Goal: Information Seeking & Learning: Learn about a topic

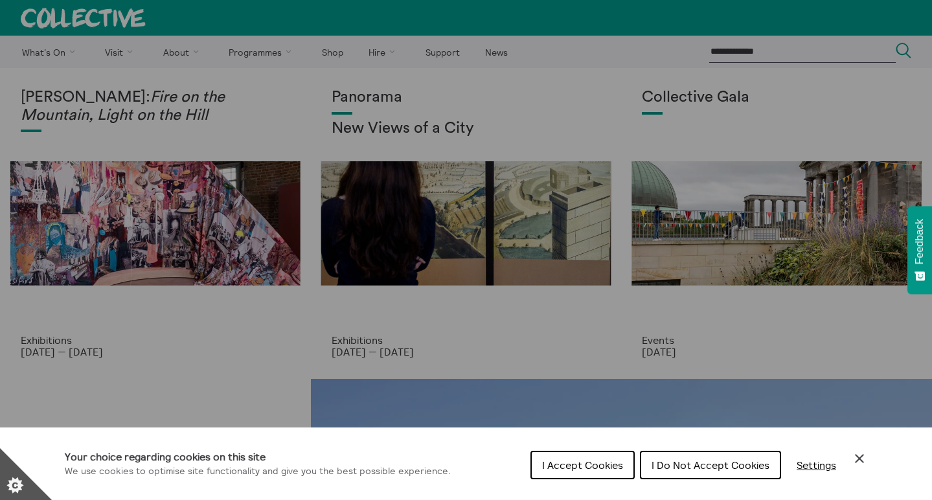
click at [606, 468] on span "I Accept Cookies" at bounding box center [582, 465] width 81 height 13
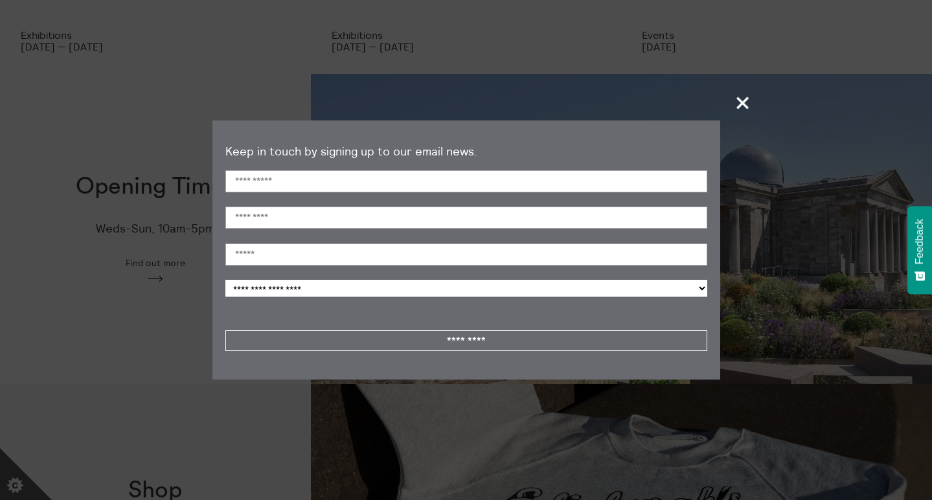
scroll to position [306, 0]
click at [741, 102] on span "+" at bounding box center [743, 103] width 38 height 38
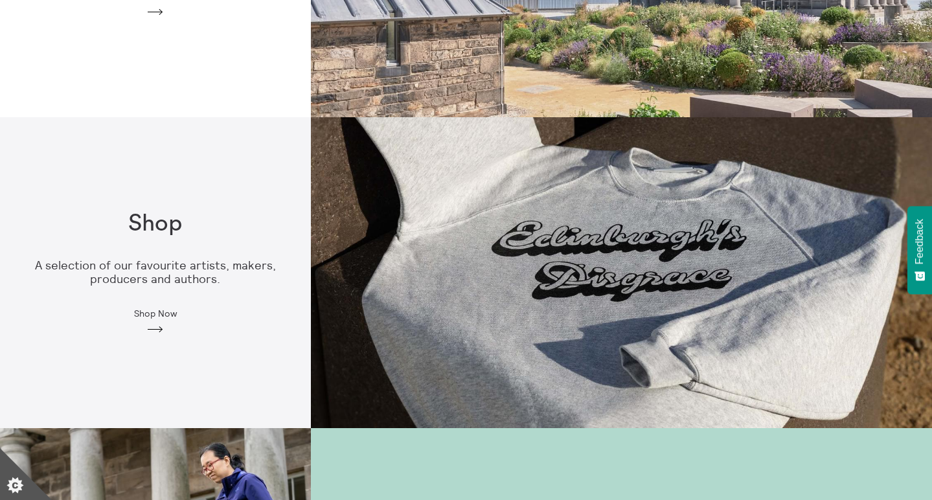
scroll to position [574, 0]
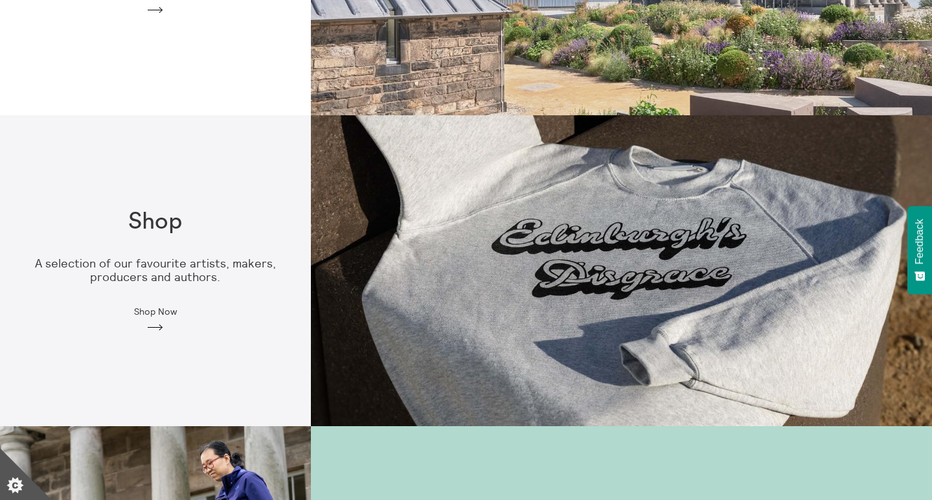
click at [194, 298] on div "Shop A selection of our favourite artists, makers, producers and authors. Shop …" at bounding box center [155, 271] width 311 height 166
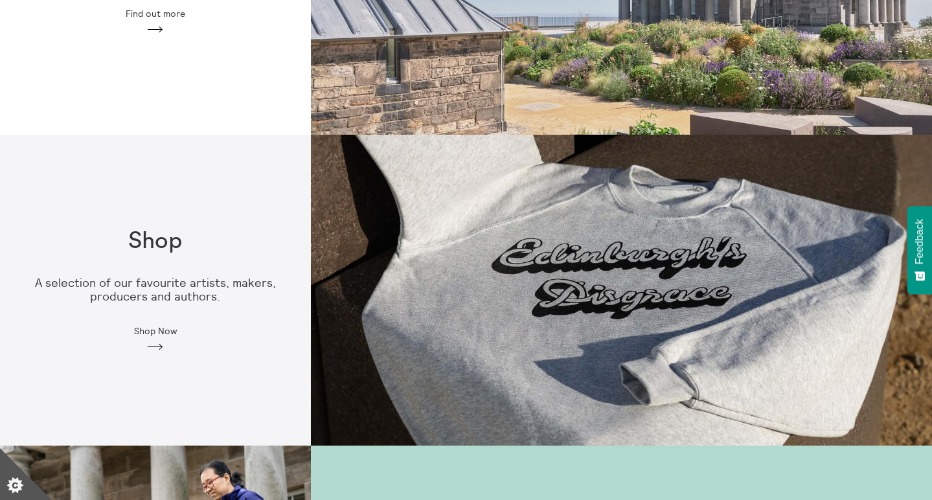
scroll to position [472, 0]
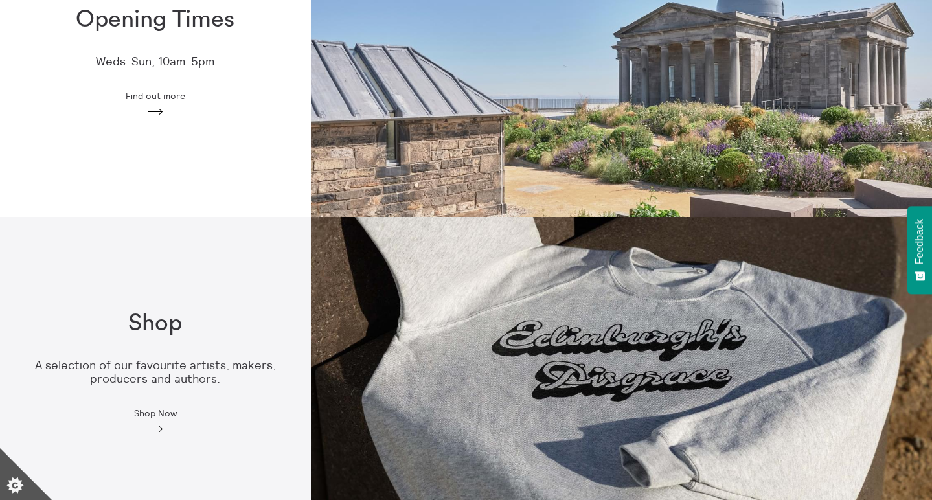
click at [148, 102] on div "Opening Times Weds-Sun, 10am-5pm Find out more Arrow" at bounding box center [155, 62] width 311 height 153
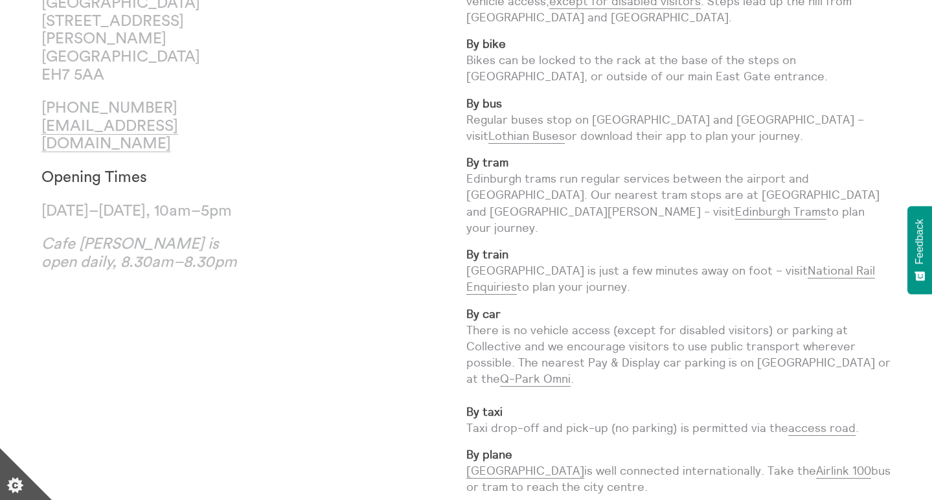
scroll to position [166, 0]
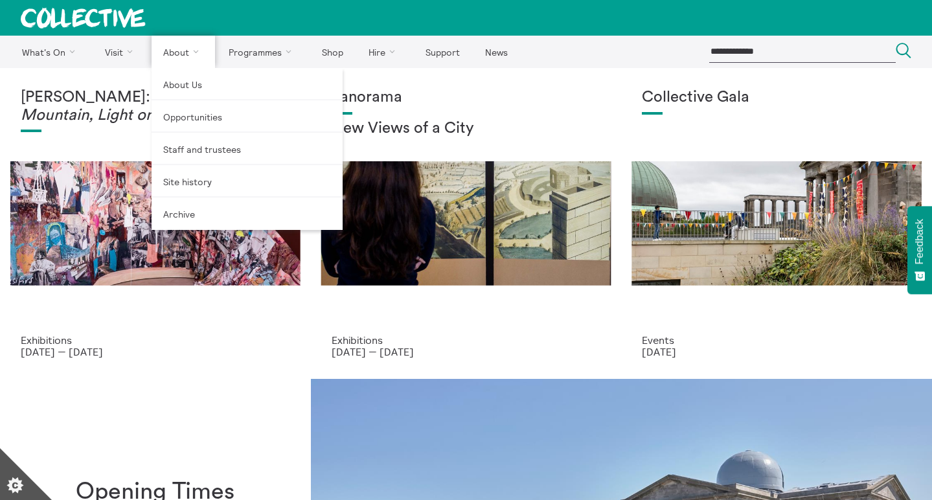
click at [175, 55] on link "About" at bounding box center [183, 52] width 63 height 32
click at [190, 86] on link "About Us" at bounding box center [247, 84] width 191 height 32
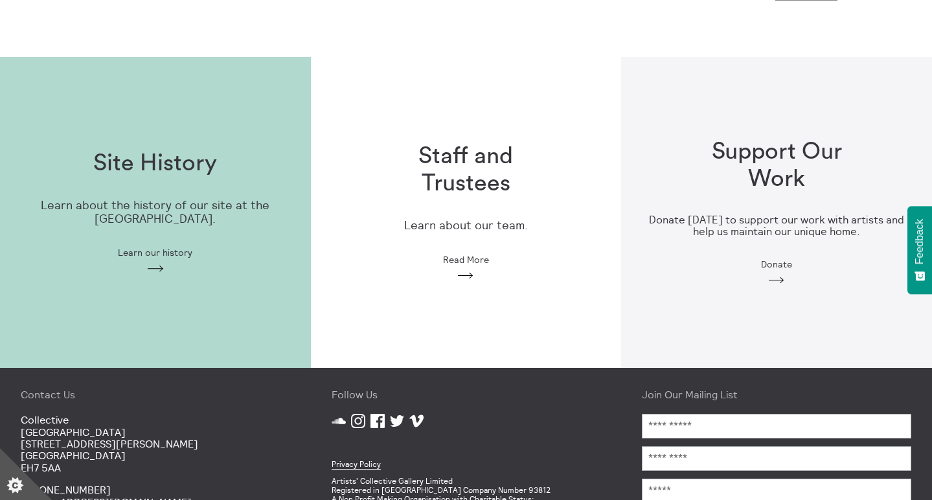
scroll to position [338, 0]
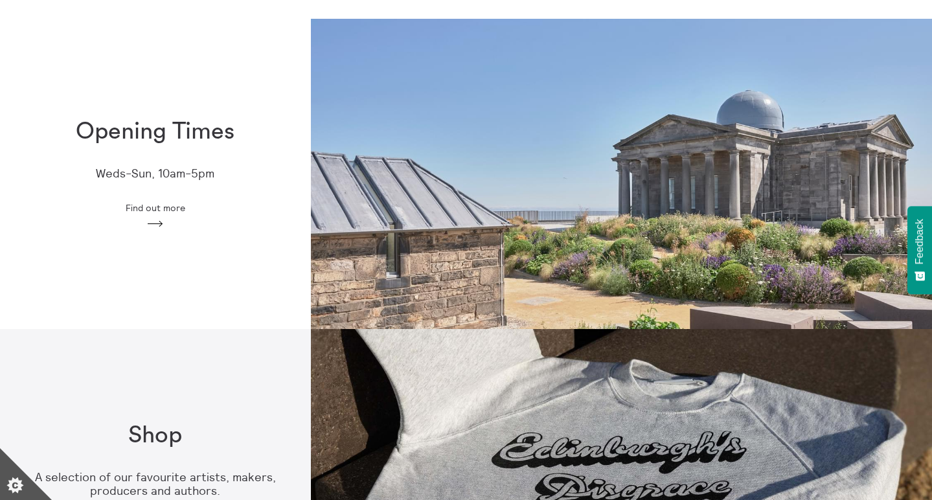
scroll to position [361, 0]
click at [236, 198] on div "Opening Times Weds-Sun, 10am-5pm Find out more Arrow" at bounding box center [155, 173] width 311 height 153
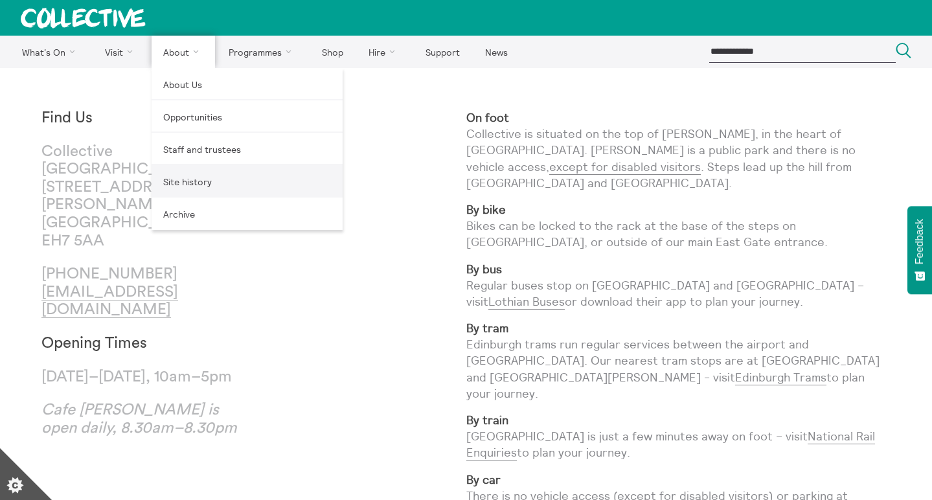
click at [186, 181] on link "Site history" at bounding box center [247, 181] width 191 height 32
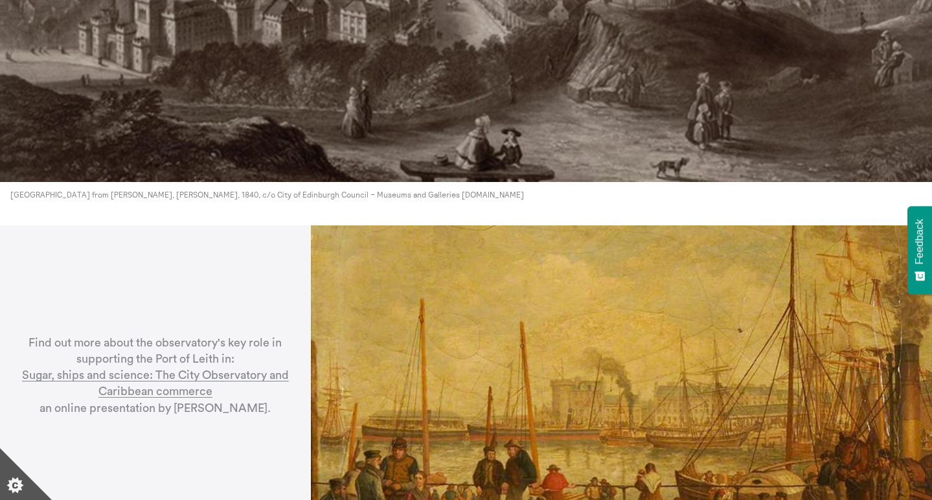
scroll to position [3474, 0]
